Goal: Task Accomplishment & Management: Use online tool/utility

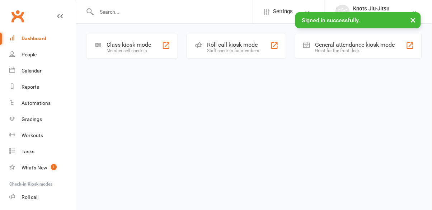
scroll to position [38, 0]
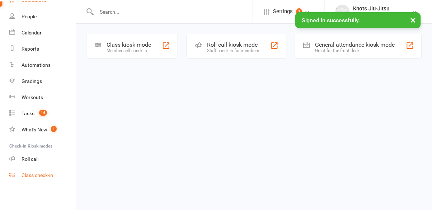
click at [33, 178] on div "Class check-in" at bounding box center [38, 175] width 32 height 6
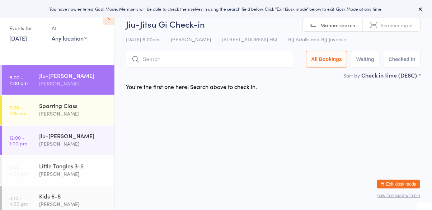
click at [261, 62] on input "search" at bounding box center [210, 59] width 168 height 17
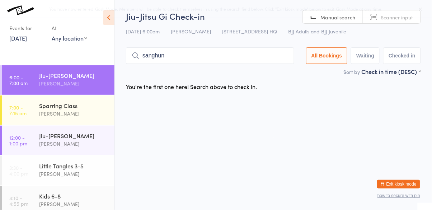
type input "sanghun"
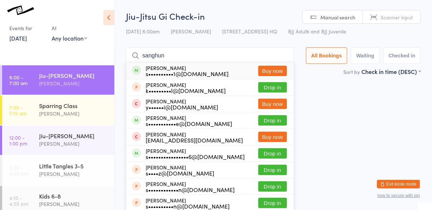
click at [159, 71] on div "s••••••••••1@[DOMAIN_NAME]" at bounding box center [187, 74] width 83 height 6
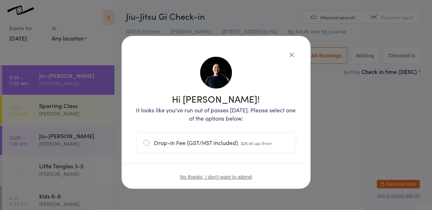
click at [295, 56] on icon "button" at bounding box center [292, 55] width 8 height 8
